Goal: Find specific page/section: Find specific page/section

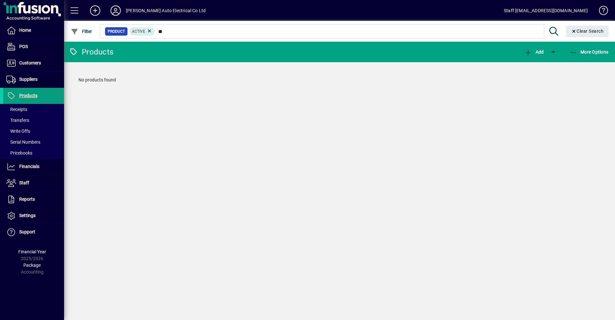
type input "*"
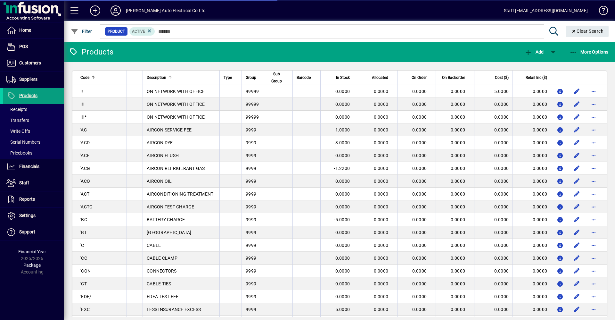
type input "*"
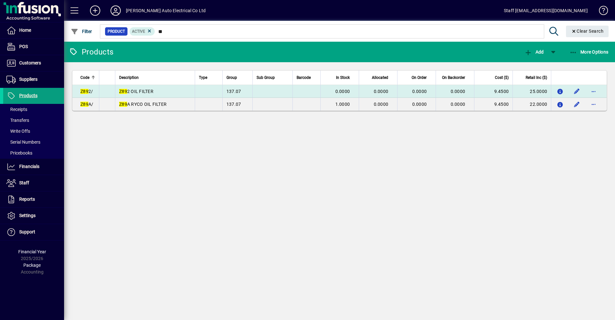
type input "*"
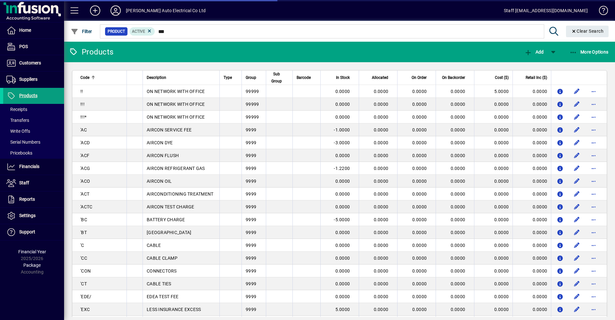
type input "***"
